Goal: Information Seeking & Learning: Learn about a topic

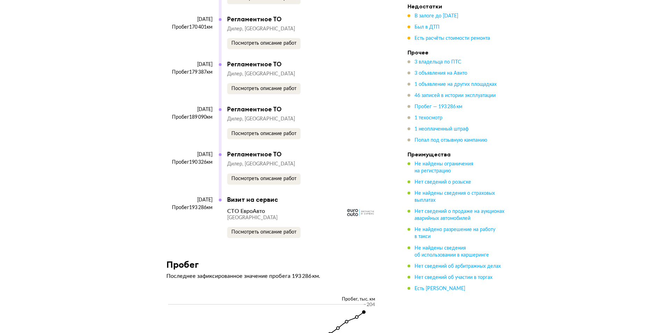
scroll to position [4123, 0]
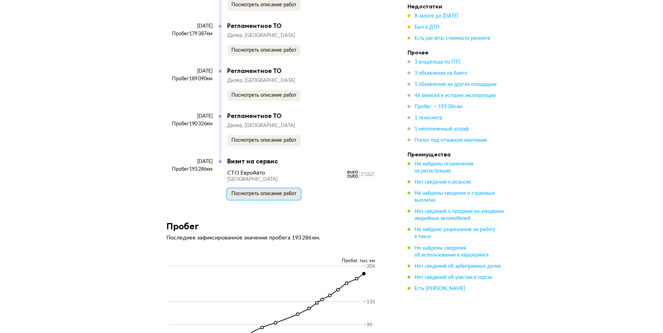
click at [282, 196] on span "Посмотреть описание работ" at bounding box center [263, 193] width 65 height 5
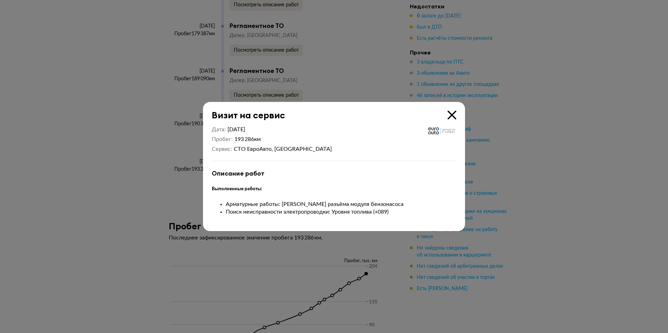
click at [450, 115] on icon at bounding box center [452, 115] width 9 height 9
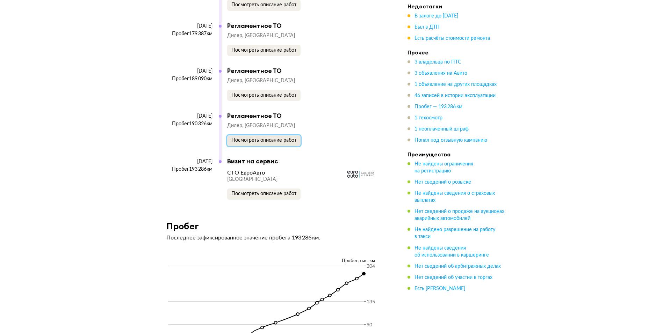
click at [266, 143] on span "Посмотреть описание работ" at bounding box center [263, 140] width 65 height 5
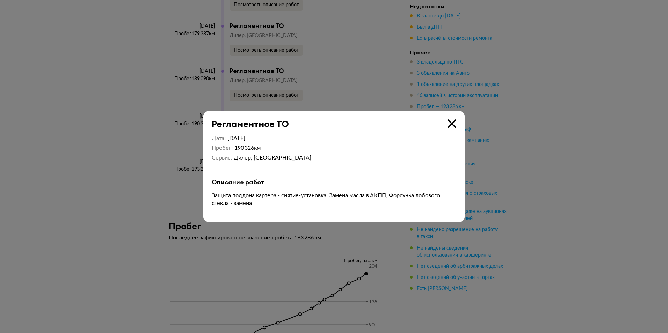
click at [454, 121] on icon at bounding box center [452, 123] width 9 height 9
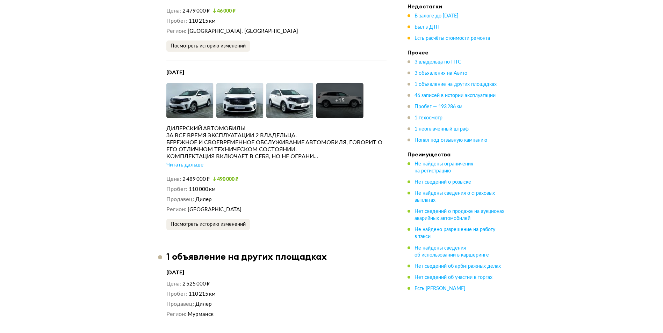
scroll to position [0, 0]
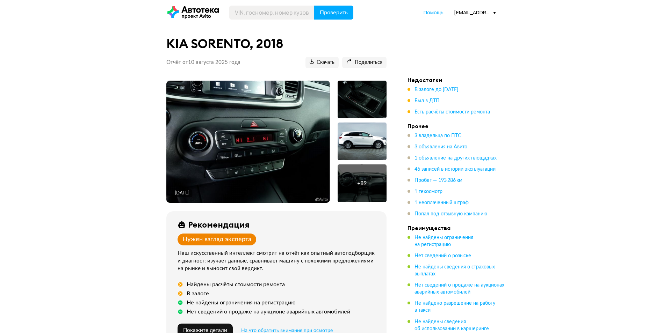
scroll to position [140, 0]
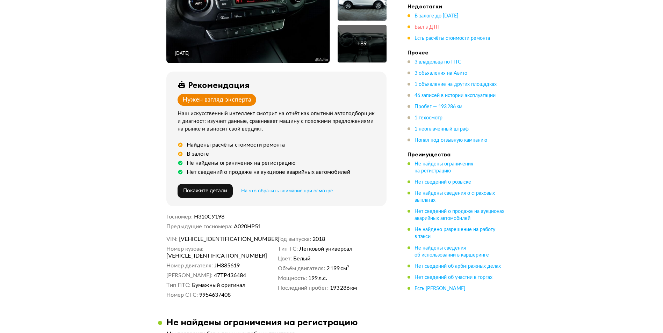
click at [433, 28] on span "Был в ДТП" at bounding box center [426, 27] width 25 height 5
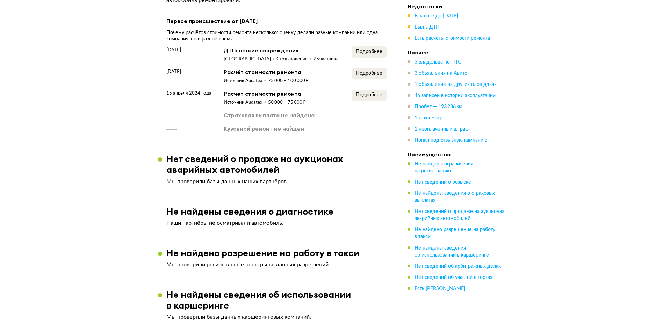
scroll to position [934, 0]
click at [375, 49] on span "Подробнее" at bounding box center [369, 51] width 27 height 5
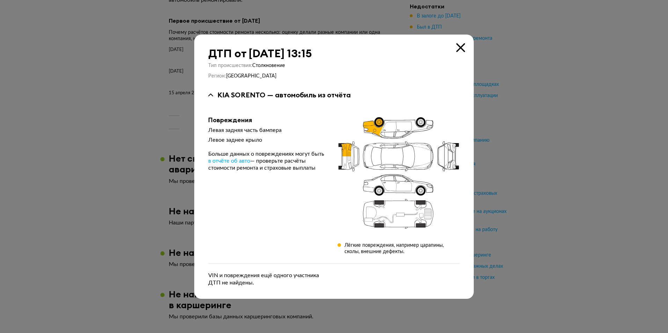
click at [459, 50] on icon at bounding box center [460, 47] width 9 height 9
